Goal: Task Accomplishment & Management: Manage account settings

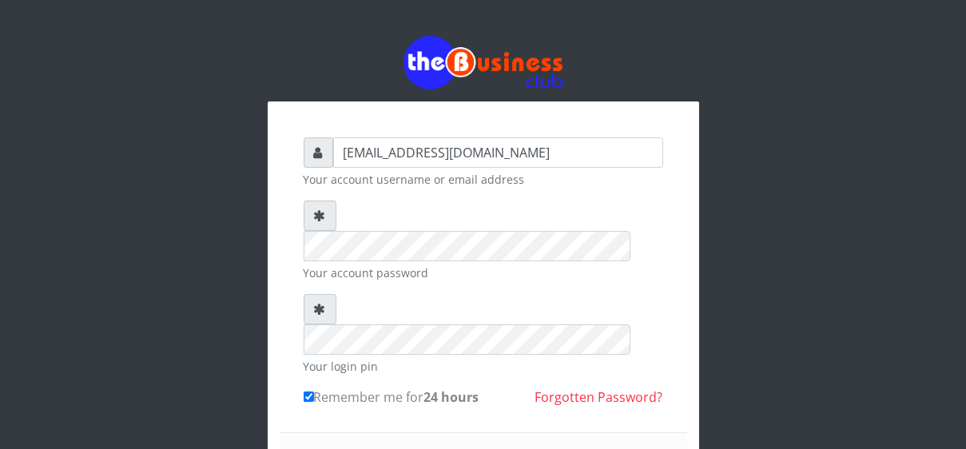
click at [701, 388] on div "[EMAIL_ADDRESS][DOMAIN_NAME] Your account username or email address Your accoun…" at bounding box center [483, 339] width 911 height 678
click at [691, 398] on div "[EMAIL_ADDRESS][DOMAIN_NAME] Your account username or email address Your accoun…" at bounding box center [484, 371] width 432 height 540
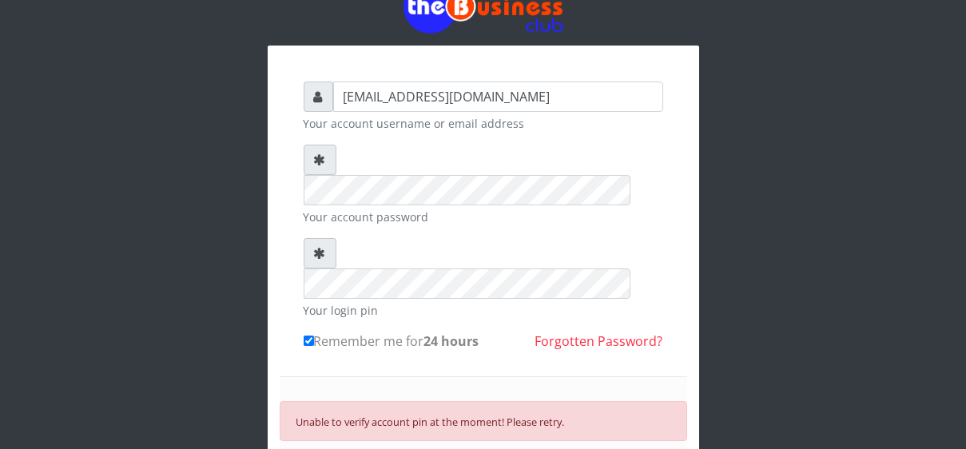
scroll to position [112, 0]
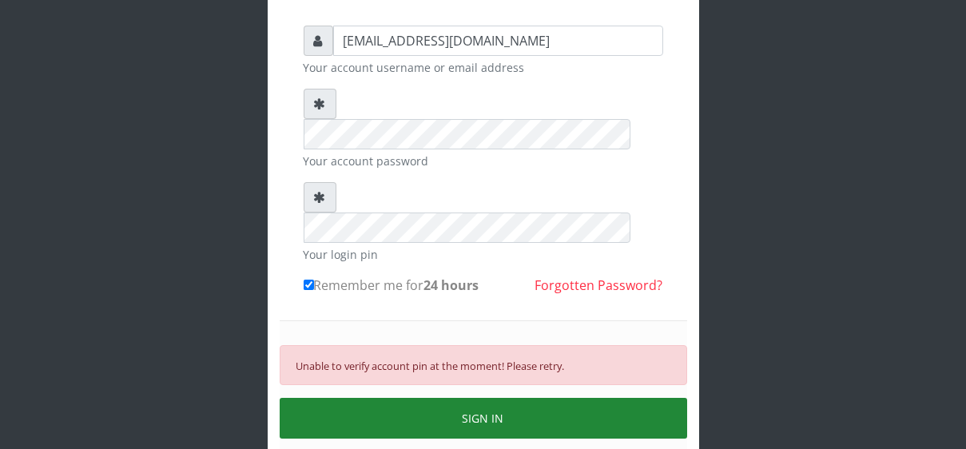
click at [479, 398] on button "SIGN IN" at bounding box center [484, 418] width 408 height 41
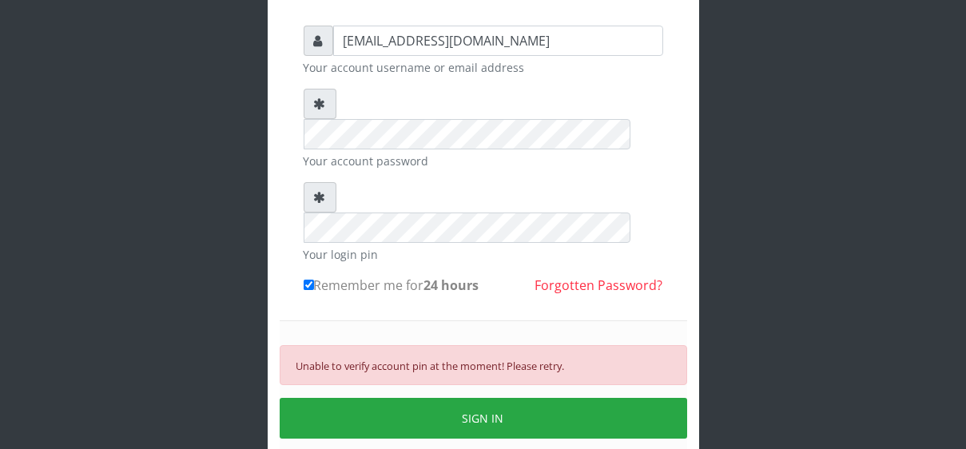
click at [400, 359] on small "Unable to verify account pin at the moment! Please retry." at bounding box center [430, 366] width 269 height 14
click at [391, 359] on small "Unable to verify account pin at the moment! Please retry." at bounding box center [430, 366] width 269 height 14
click at [386, 359] on small "Unable to verify account pin at the moment! Please retry." at bounding box center [430, 366] width 269 height 14
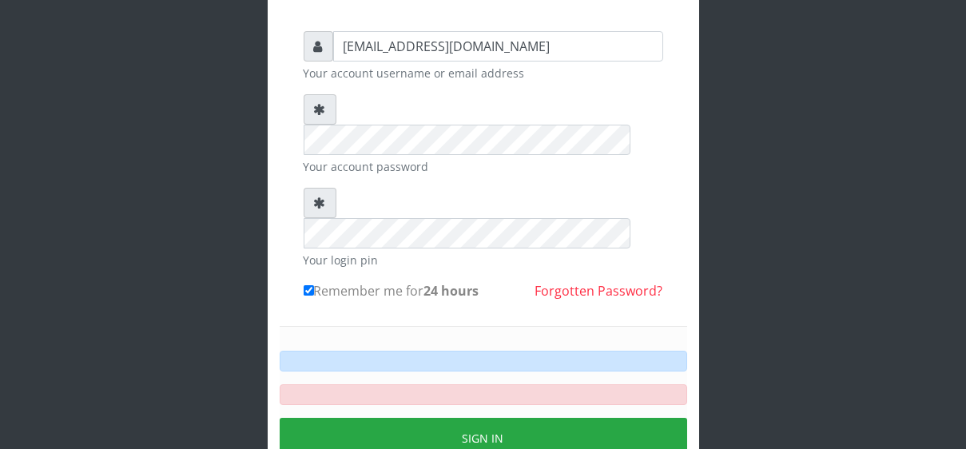
scroll to position [112, 0]
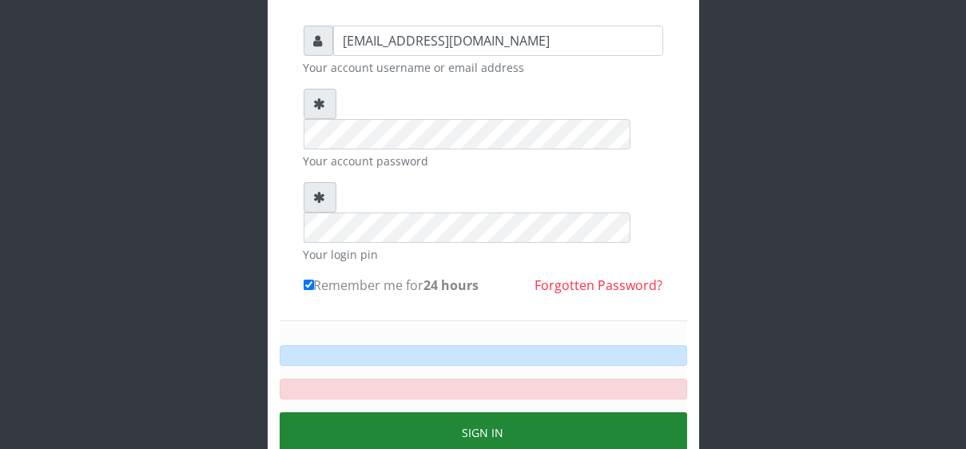
click at [479, 412] on button "Sign in" at bounding box center [484, 432] width 408 height 41
click at [477, 412] on button "Sign in" at bounding box center [484, 432] width 408 height 41
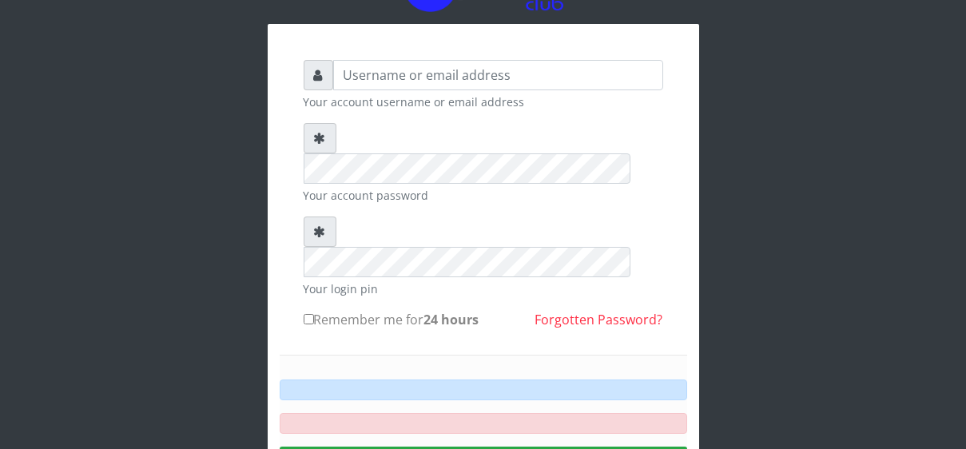
scroll to position [112, 0]
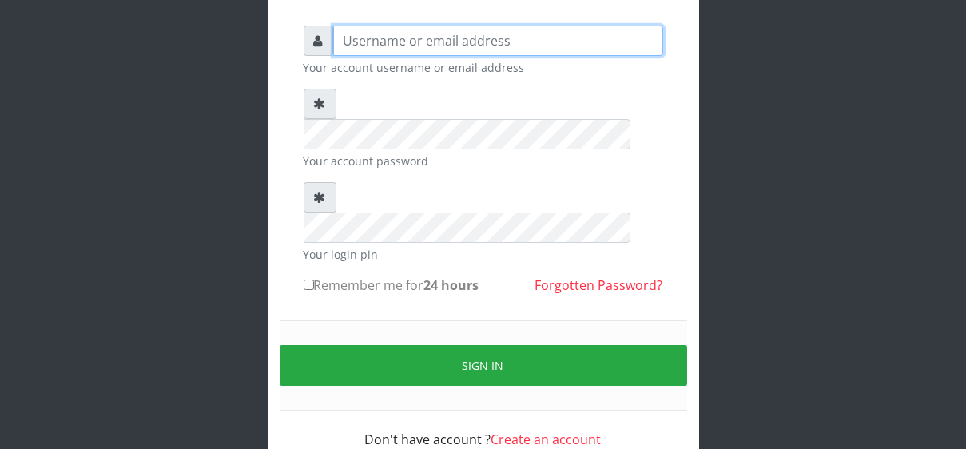
click at [344, 38] on input "text" at bounding box center [498, 41] width 330 height 30
type input "[EMAIL_ADDRESS][DOMAIN_NAME]"
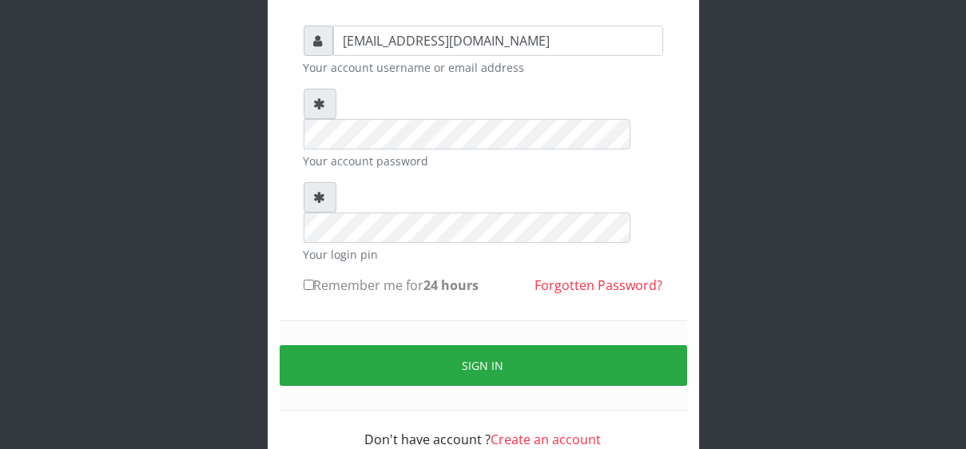
click at [312, 280] on input "Remember me for 24 hours" at bounding box center [309, 285] width 10 height 10
checkbox input "true"
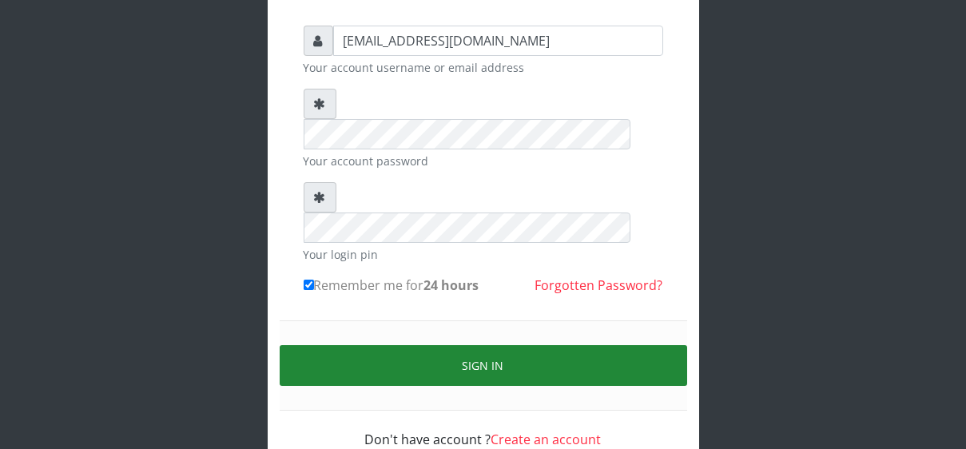
click at [452, 345] on button "Sign in" at bounding box center [484, 365] width 408 height 41
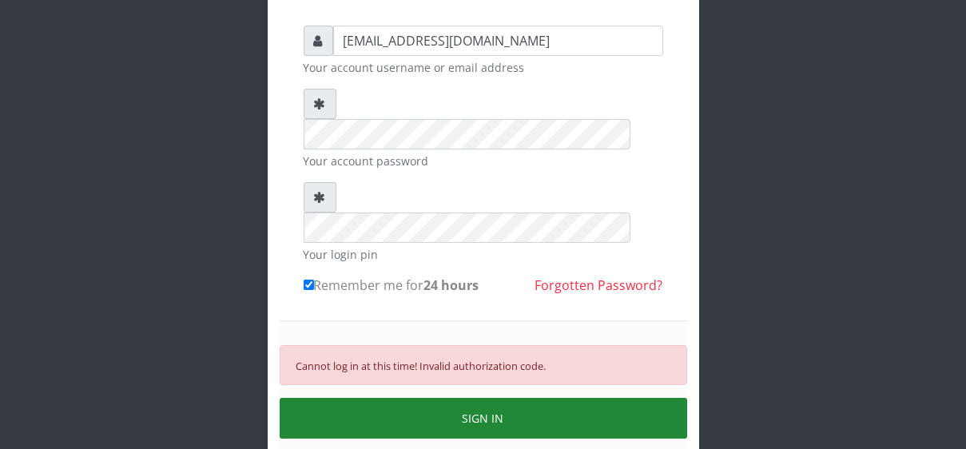
click at [450, 398] on button "SIGN IN" at bounding box center [484, 418] width 408 height 41
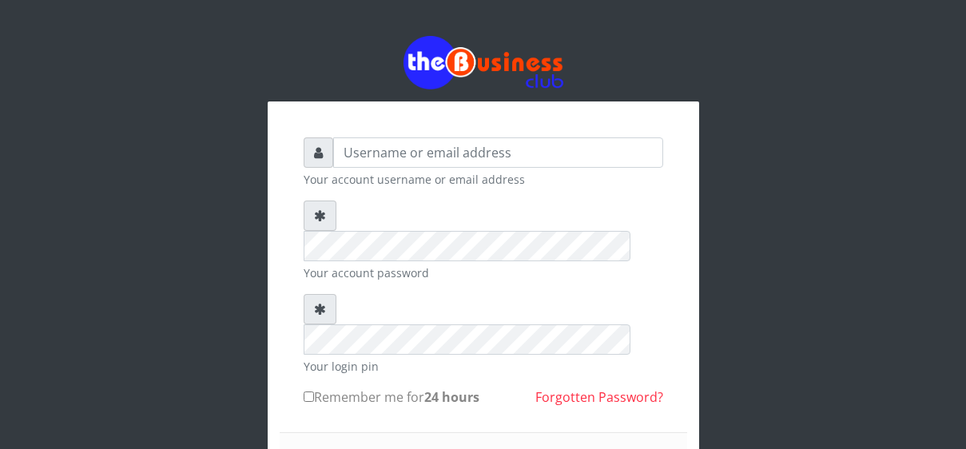
scroll to position [113, 0]
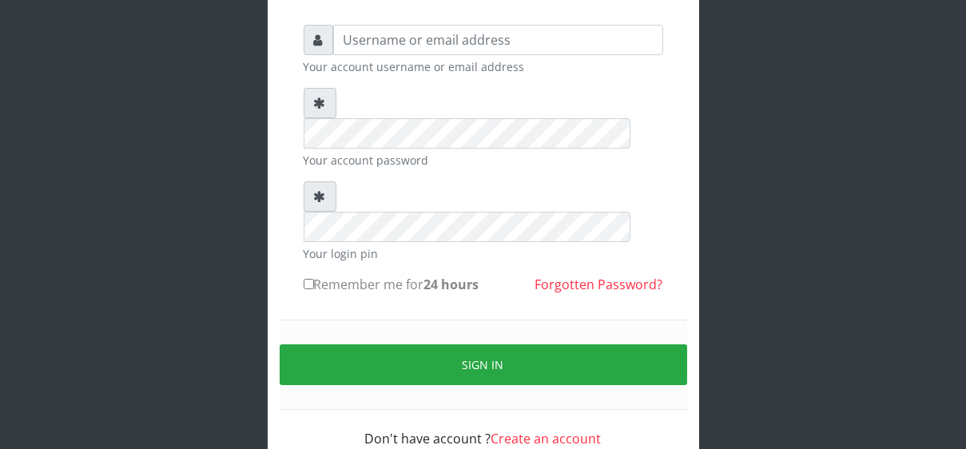
click at [374, 21] on div "Your account username or email address Your account password Your login pin Rem…" at bounding box center [484, 237] width 384 height 448
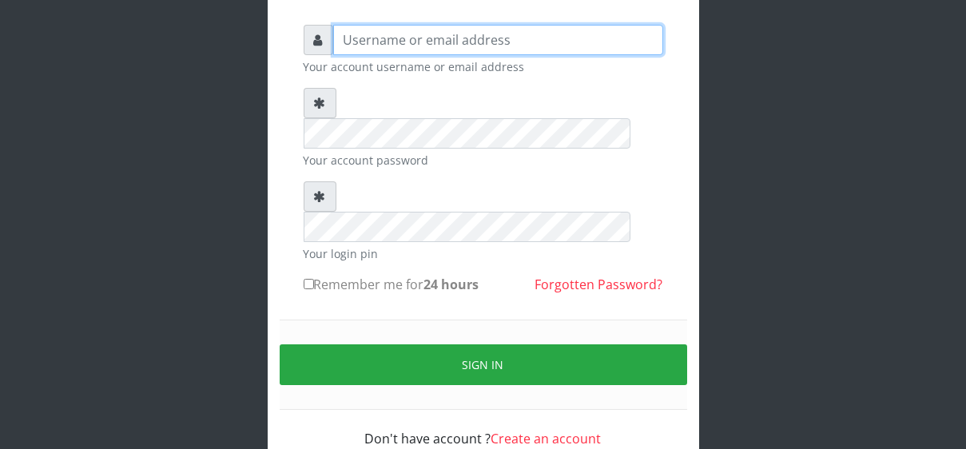
click at [371, 38] on input "text" at bounding box center [498, 40] width 330 height 30
type input "[EMAIL_ADDRESS][DOMAIN_NAME]"
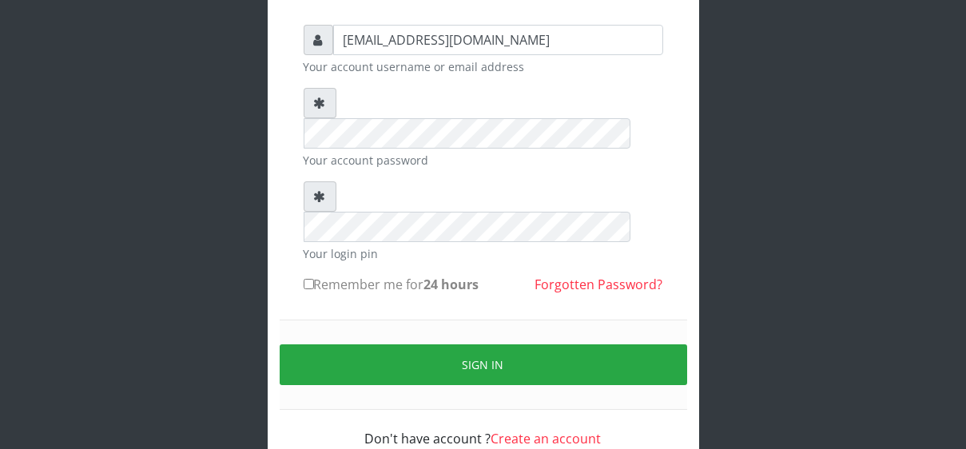
click at [308, 279] on input "Remember me for 24 hours" at bounding box center [309, 284] width 10 height 10
checkbox input "true"
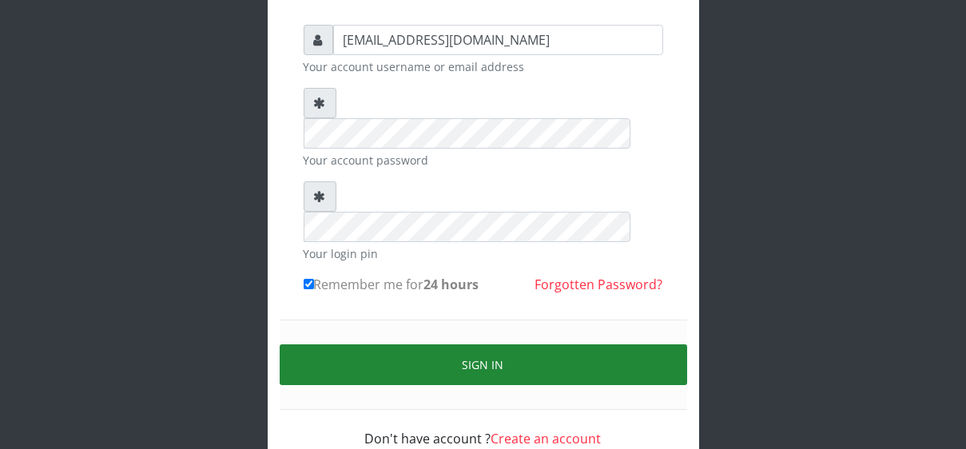
click at [472, 344] on button "Sign in" at bounding box center [484, 364] width 408 height 41
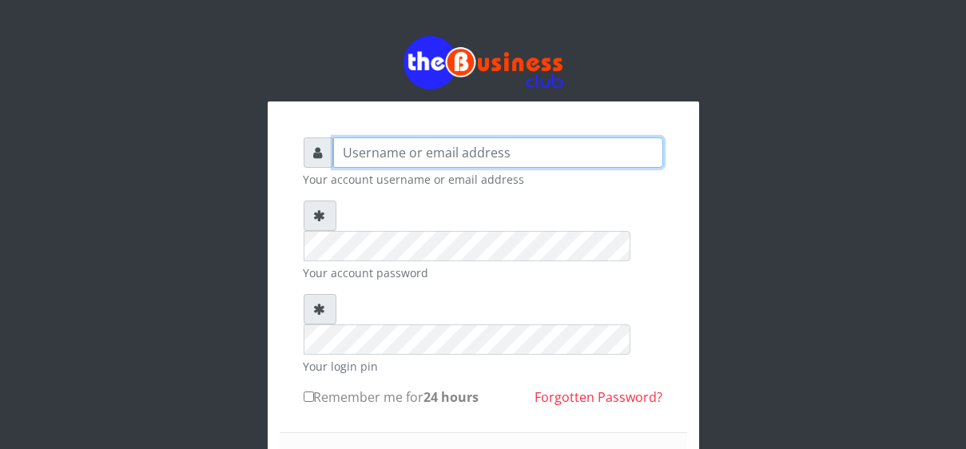
click at [352, 153] on input "text" at bounding box center [498, 152] width 330 height 30
type input "[EMAIL_ADDRESS][DOMAIN_NAME]"
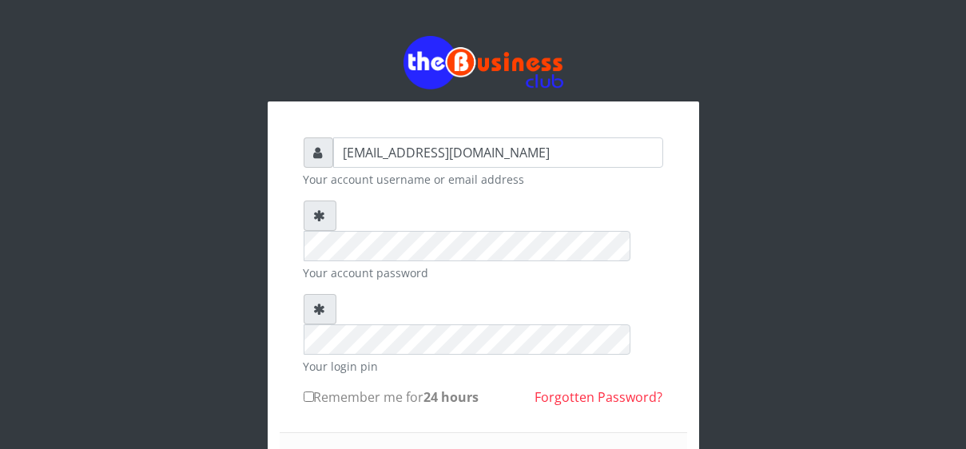
click at [316, 388] on label "Remember me for 24 hours" at bounding box center [392, 397] width 176 height 19
click at [314, 392] on input "Remember me for 24 hours" at bounding box center [309, 397] width 10 height 10
checkbox input "true"
